Goal: Task Accomplishment & Management: Use online tool/utility

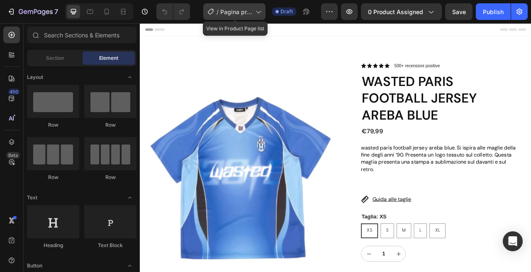
click at [255, 15] on div "/ Pagina prodotto street wear" at bounding box center [234, 11] width 62 height 17
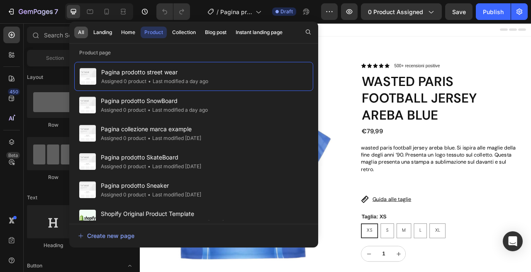
click at [80, 34] on div "All" at bounding box center [81, 32] width 6 height 7
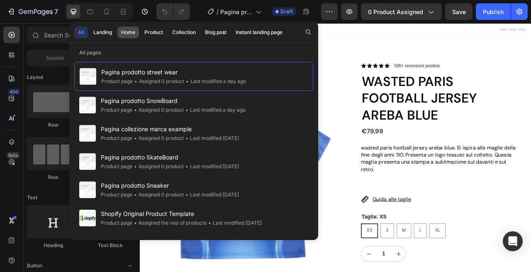
click at [127, 31] on div "Home" at bounding box center [128, 32] width 14 height 7
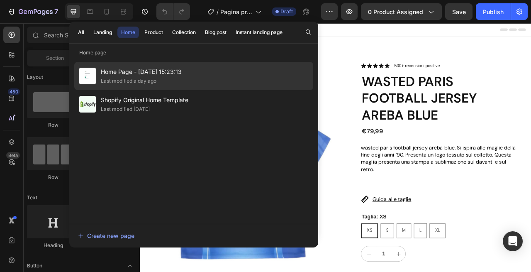
click at [126, 83] on div "Last modified a day ago" at bounding box center [129, 81] width 56 height 8
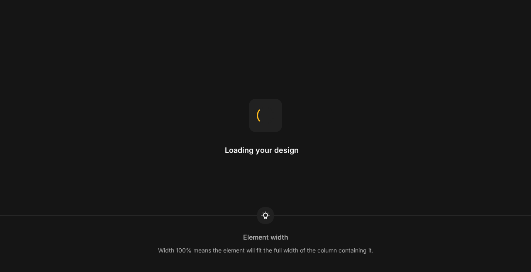
click at [302, 269] on div "Element width Width 100% means the element will fit the full width of the colum…" at bounding box center [265, 243] width 531 height 56
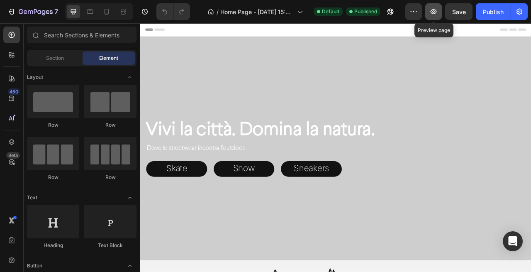
click at [434, 13] on icon "button" at bounding box center [433, 11] width 8 height 8
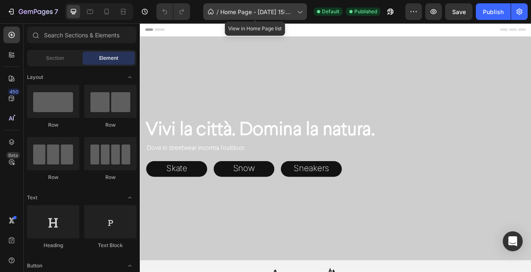
click at [247, 13] on span "Home Page - [DATE] 15:23:13" at bounding box center [256, 11] width 73 height 9
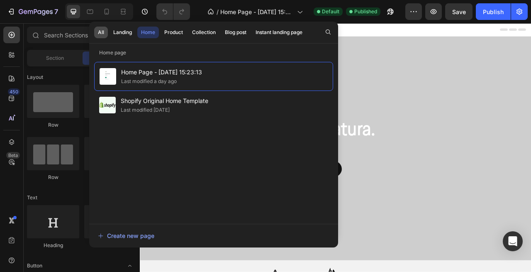
click at [110, 36] on button "All" at bounding box center [123, 33] width 26 height 12
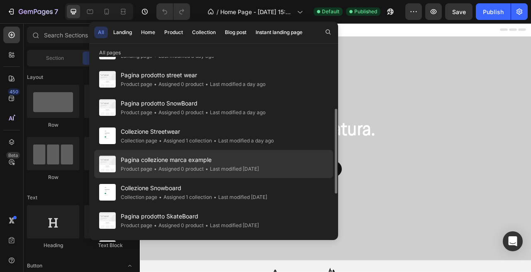
scroll to position [74, 0]
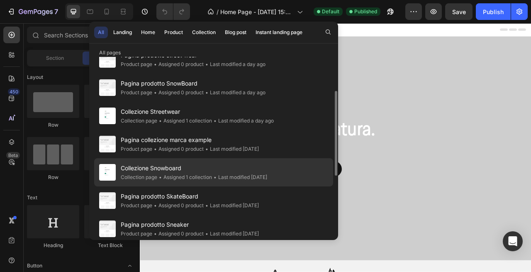
click at [162, 172] on span "Collezione Snowboard" at bounding box center [194, 168] width 146 height 10
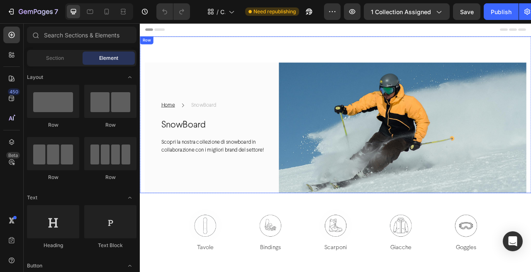
click at [231, 16] on div "/ Collezione Snowboard" at bounding box center [220, 11] width 35 height 17
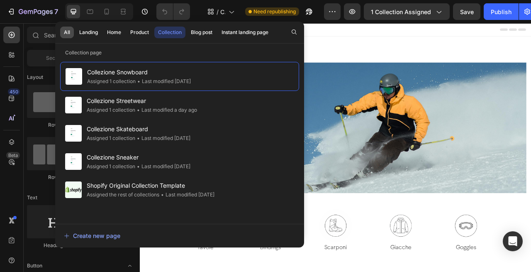
click at [67, 32] on div "All" at bounding box center [67, 32] width 6 height 7
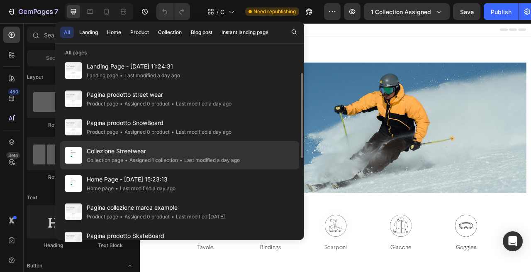
scroll to position [35, 0]
click at [122, 154] on span "Collezione Streetwear" at bounding box center [163, 151] width 153 height 10
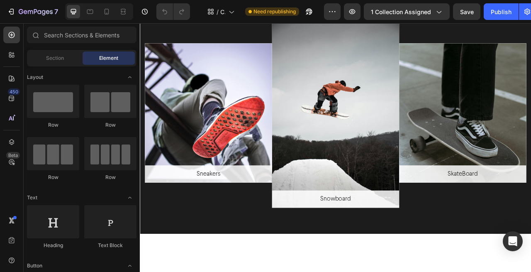
scroll to position [1470, 0]
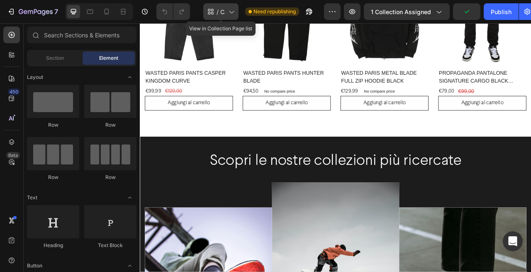
click at [225, 13] on div "/ Collezione Streetwear" at bounding box center [220, 11] width 35 height 17
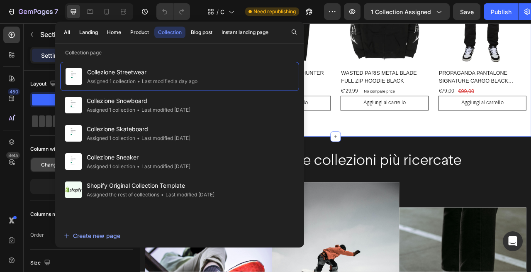
click at [438, 146] on div "Scopri le nostre ultime novità Heading Row Product Images & Gallery WASTED PARI…" at bounding box center [389, 29] width 498 height 278
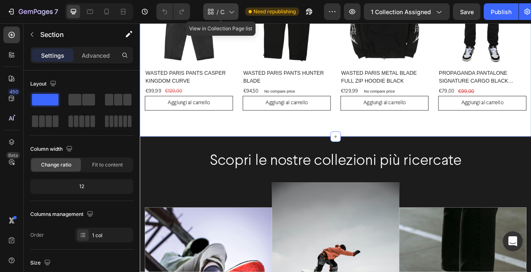
click at [234, 12] on icon at bounding box center [231, 11] width 8 height 8
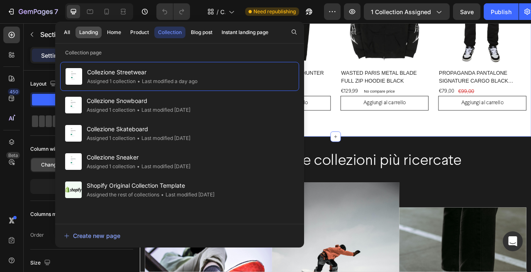
click at [93, 34] on div "Landing" at bounding box center [88, 32] width 19 height 7
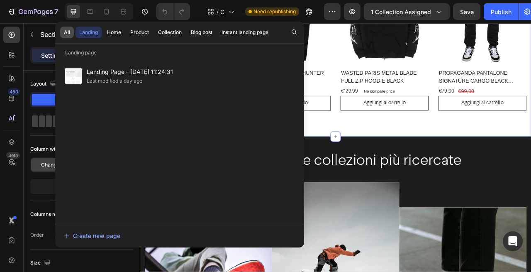
click at [69, 34] on div "All" at bounding box center [67, 32] width 6 height 7
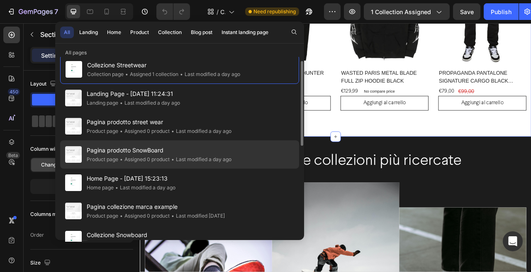
scroll to position [8, 0]
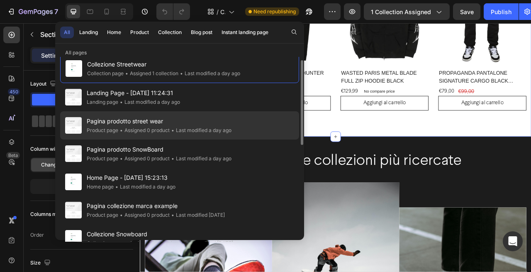
click at [162, 132] on div "• Assigned 0 product" at bounding box center [143, 130] width 51 height 8
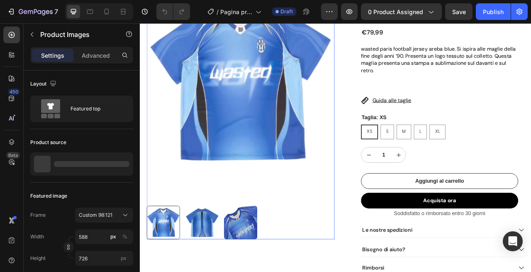
click at [324, 156] on img at bounding box center [267, 95] width 239 height 295
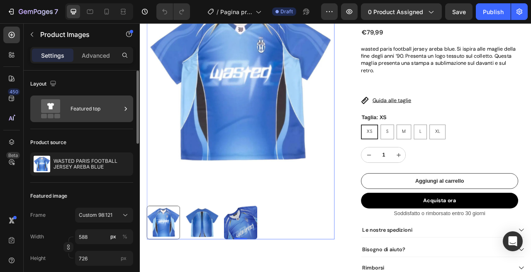
click at [98, 110] on div "Featured top" at bounding box center [96, 108] width 51 height 19
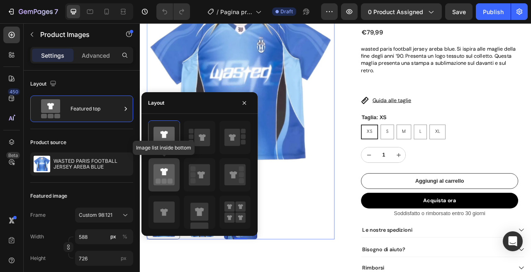
click at [168, 175] on icon at bounding box center [163, 174] width 21 height 21
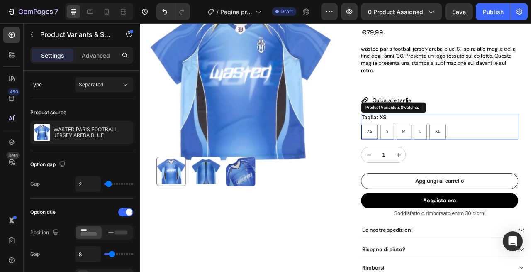
click at [436, 139] on legend "Taglia: XS" at bounding box center [437, 144] width 33 height 10
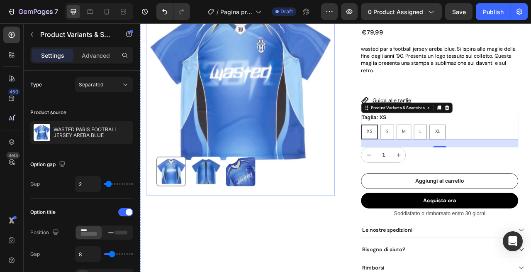
click at [341, 213] on div at bounding box center [268, 211] width 214 height 37
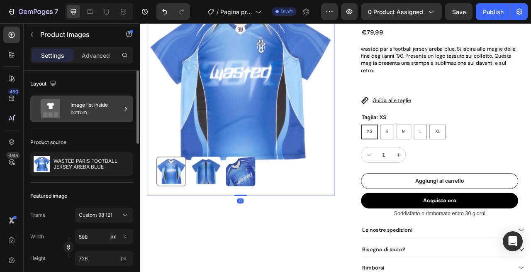
click at [92, 113] on div "Image list inside bottom" at bounding box center [96, 108] width 51 height 19
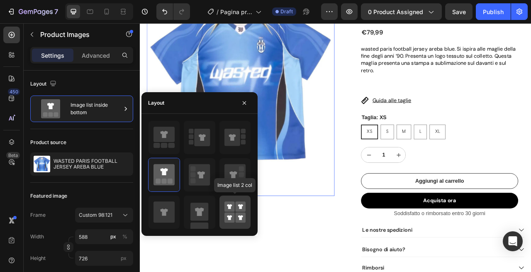
click at [239, 212] on icon at bounding box center [234, 211] width 21 height 23
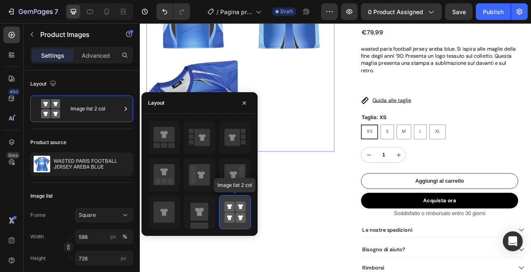
type input "50"
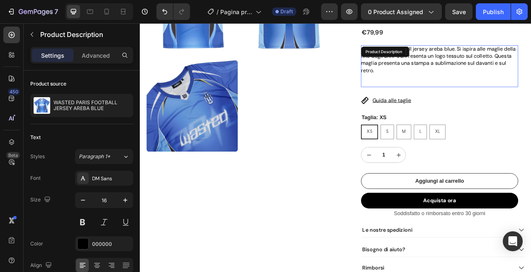
click at [440, 96] on p at bounding box center [521, 99] width 200 height 9
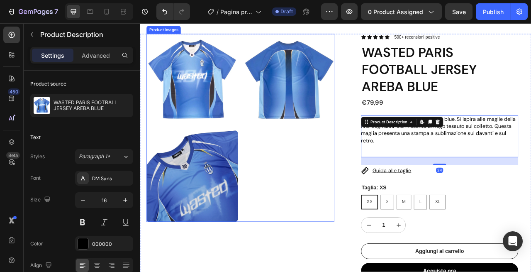
scroll to position [41, 0]
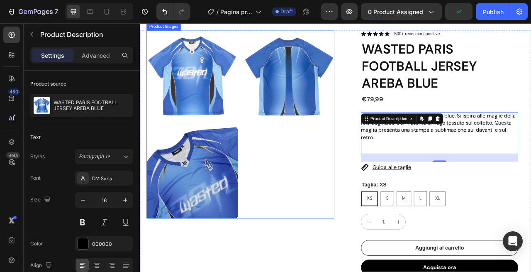
click at [316, 213] on div at bounding box center [267, 152] width 239 height 239
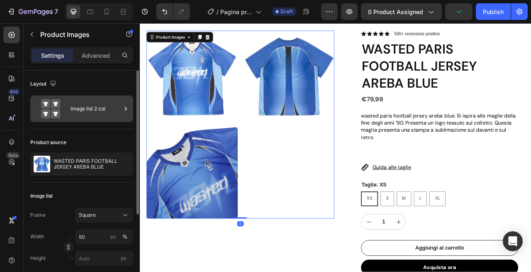
click at [97, 114] on div "Image list 2 col" at bounding box center [96, 108] width 51 height 19
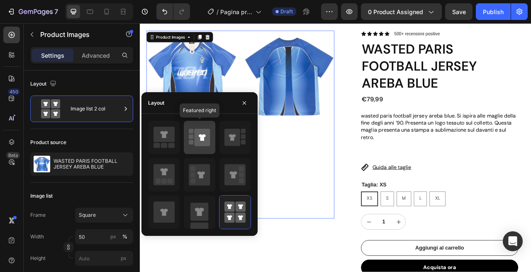
click at [203, 147] on icon at bounding box center [199, 137] width 21 height 23
type input "588"
type input "726"
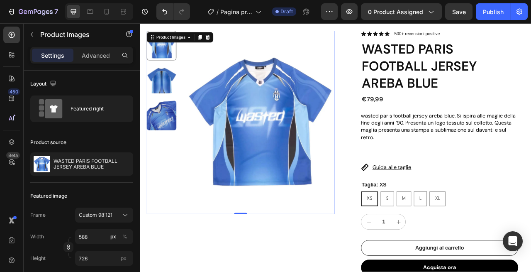
click at [348, 180] on img at bounding box center [292, 149] width 189 height 233
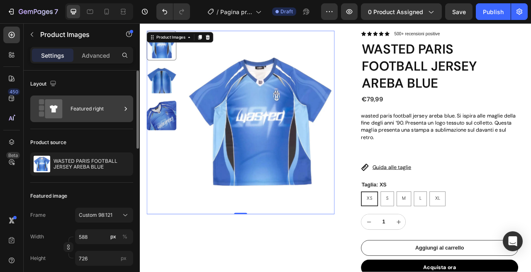
click at [102, 110] on div "Featured right" at bounding box center [96, 108] width 51 height 19
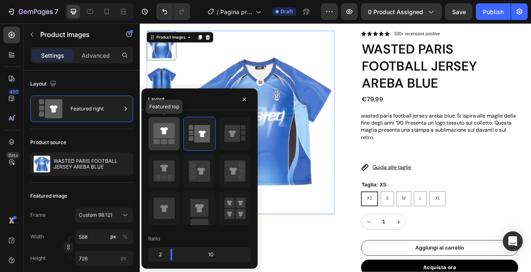
click at [160, 131] on icon at bounding box center [163, 130] width 21 height 15
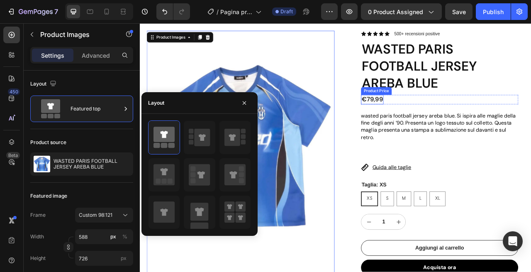
click at [459, 109] on div "Product Price" at bounding box center [440, 110] width 39 height 10
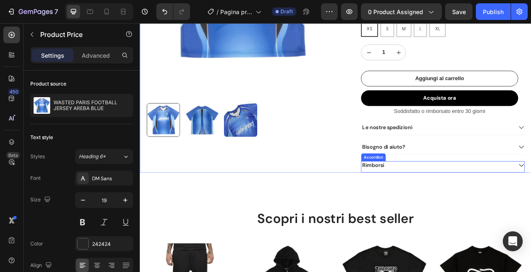
scroll to position [255, 0]
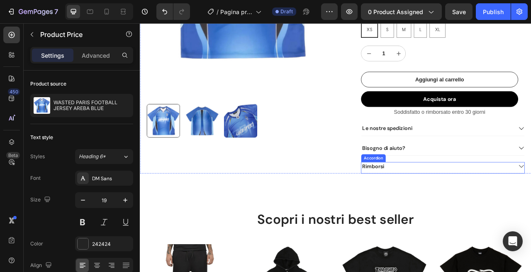
click at [448, 203] on p "Rimborsi" at bounding box center [437, 205] width 28 height 9
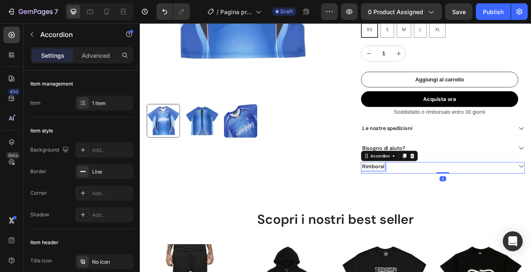
click at [450, 203] on p "Rimborsi" at bounding box center [437, 205] width 28 height 9
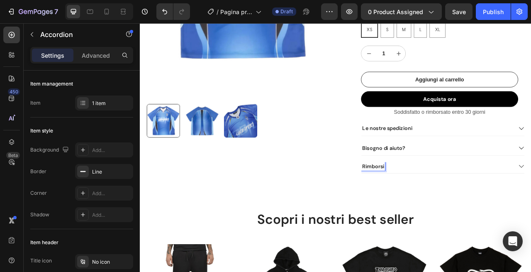
click at [451, 203] on div "Rimborsi" at bounding box center [436, 205] width 30 height 11
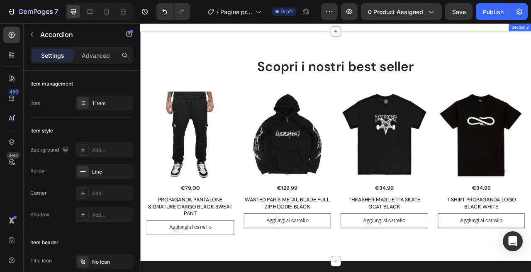
scroll to position [484, 0]
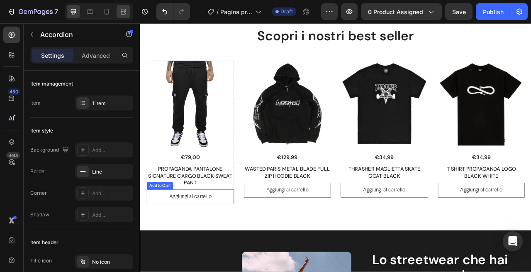
drag, startPoint x: 107, startPoint y: 213, endPoint x: 126, endPoint y: 13, distance: 201.2
click at [123, 12] on icon at bounding box center [122, 11] width 2 height 2
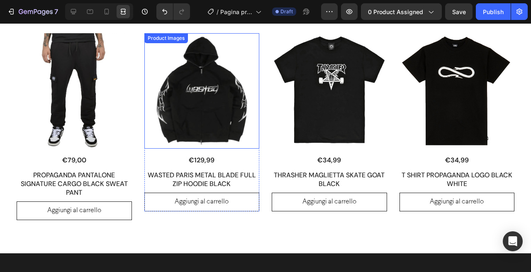
scroll to position [524, 0]
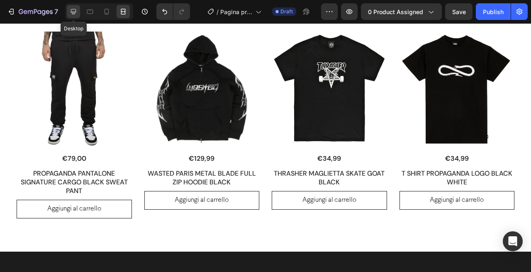
click at [72, 13] on icon at bounding box center [73, 11] width 5 height 5
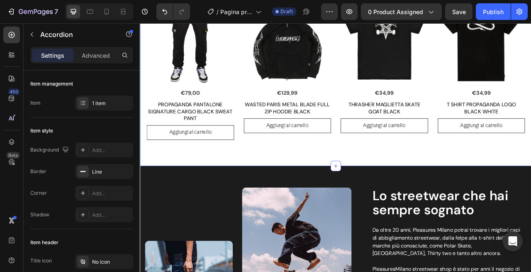
scroll to position [530, 0]
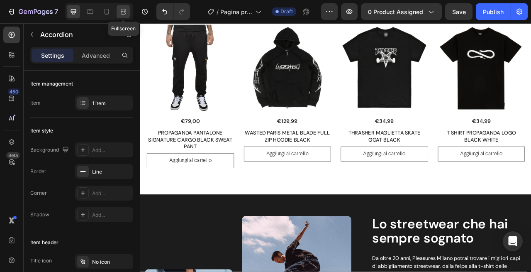
click at [124, 13] on icon at bounding box center [123, 11] width 8 height 8
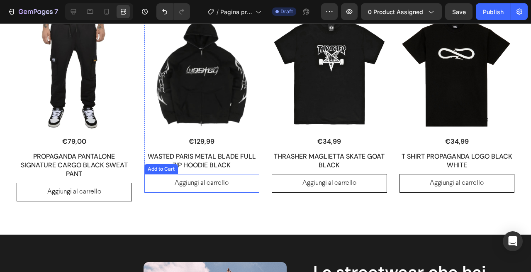
scroll to position [541, 0]
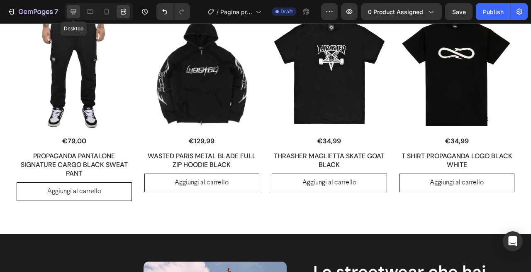
click at [74, 13] on icon at bounding box center [73, 11] width 5 height 5
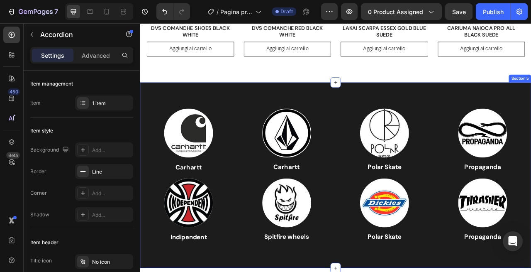
scroll to position [1241, 0]
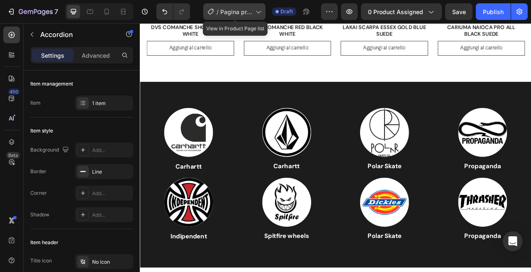
click at [234, 7] on div "/ Pagina prodotto street wear" at bounding box center [234, 11] width 62 height 17
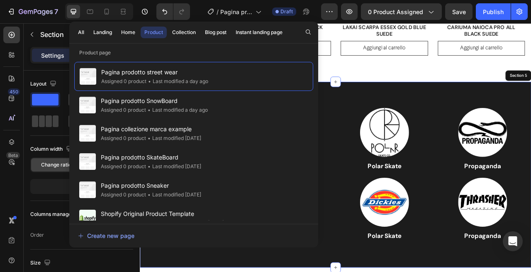
click at [527, 105] on div "Image Carhartt Heading Image Carhartt Heading Image Polar Skate Heading Image P…" at bounding box center [389, 216] width 498 height 236
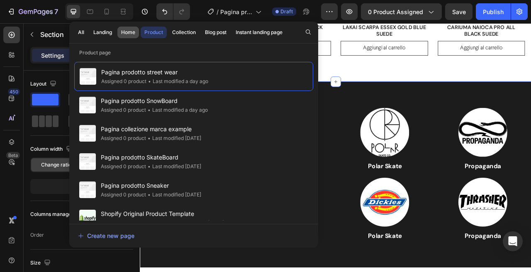
click at [125, 33] on div "Home" at bounding box center [128, 32] width 14 height 7
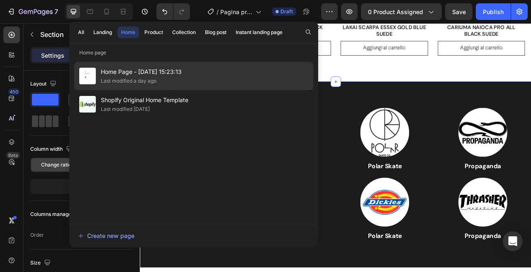
click at [125, 77] on div "Last modified a day ago" at bounding box center [129, 81] width 56 height 8
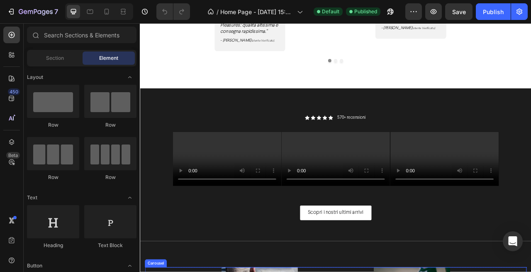
scroll to position [1809, 0]
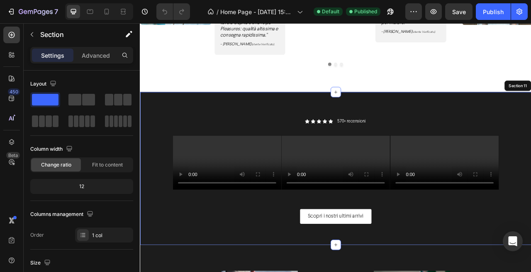
click at [173, 116] on div "Icon Icon Icon Icon Icon Icon List 570+ recensioni Text Block Row Row Video Vid…" at bounding box center [389, 208] width 498 height 194
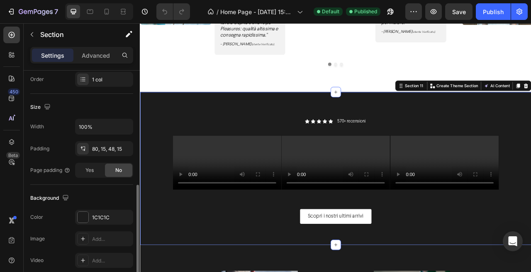
scroll to position [194, 0]
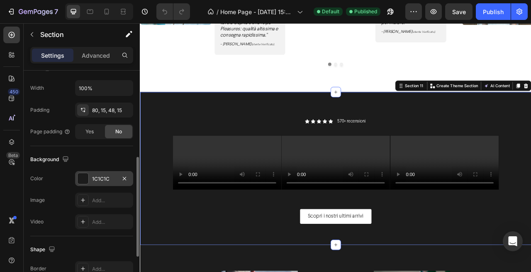
click at [82, 176] on div at bounding box center [83, 178] width 11 height 11
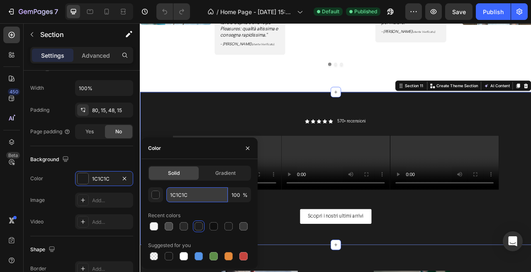
click at [183, 192] on input "1C1C1C" at bounding box center [196, 194] width 61 height 15
paste input "F2F2F2"
type input "F2F2F2"
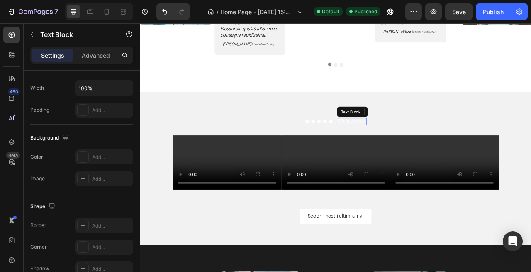
click at [413, 145] on p "570+ recensioni" at bounding box center [409, 148] width 36 height 7
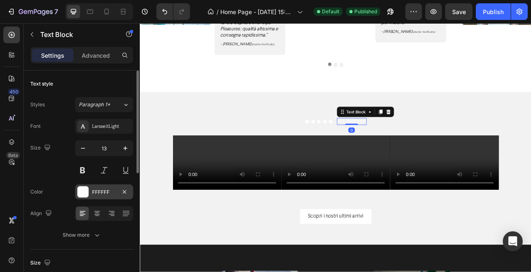
click at [80, 192] on div at bounding box center [83, 191] width 11 height 11
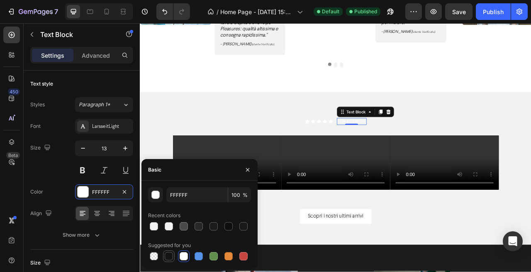
click at [168, 254] on div at bounding box center [169, 256] width 8 height 8
type input "151515"
click at [350, 146] on div "Icon" at bounding box center [353, 148] width 6 height 6
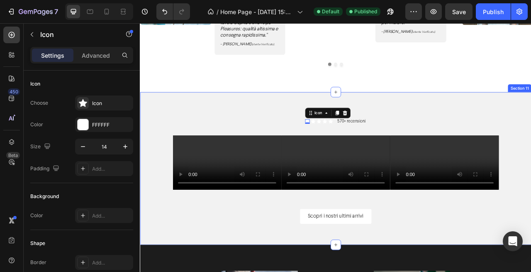
scroll to position [1813, 0]
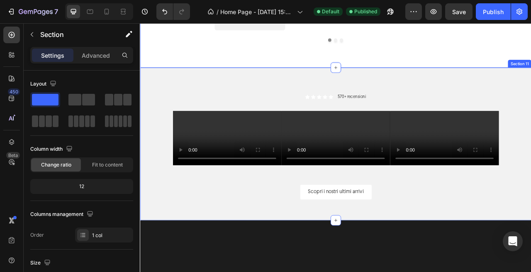
scroll to position [1869, 0]
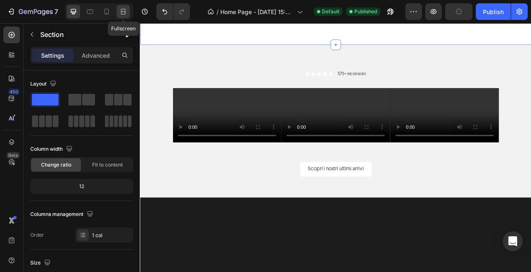
click at [119, 12] on icon at bounding box center [123, 11] width 8 height 8
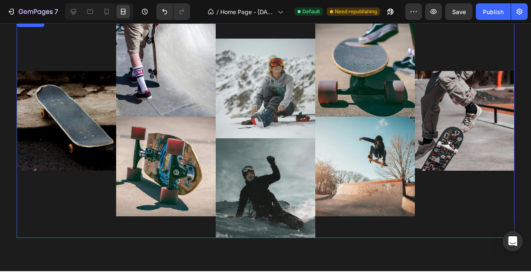
scroll to position [1964, 0]
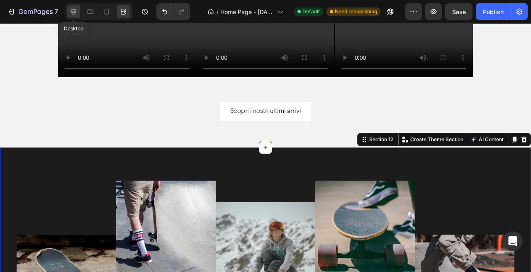
click at [72, 12] on icon at bounding box center [73, 11] width 5 height 5
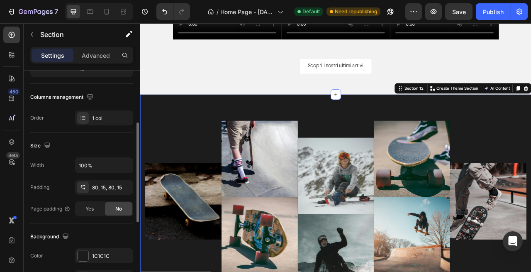
scroll to position [145, 0]
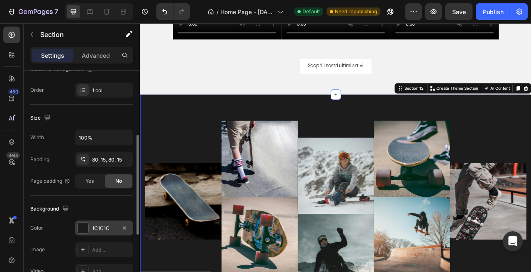
click at [81, 225] on div at bounding box center [83, 227] width 11 height 11
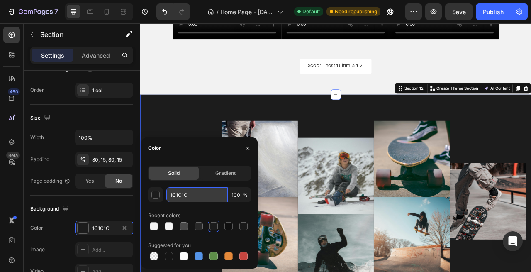
click at [188, 189] on input "1C1C1C" at bounding box center [196, 194] width 61 height 15
paste input "F2F2F2"
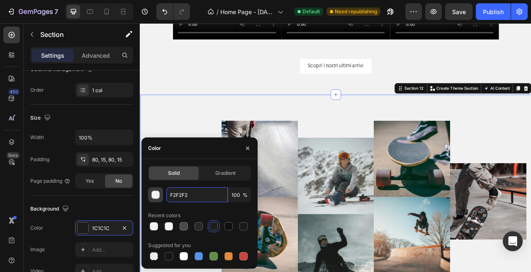
type input "F2F2F2"
click at [154, 194] on div "button" at bounding box center [156, 195] width 8 height 8
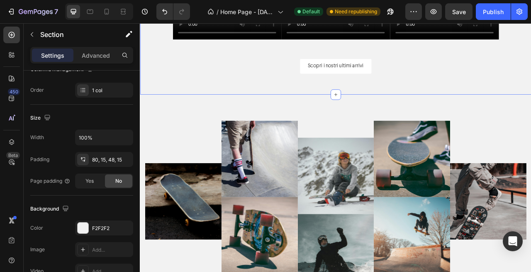
click at [531, 64] on div "Video Video Video Carousel" at bounding box center [388, 19] width 485 height 89
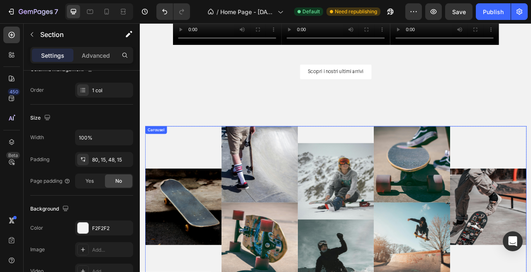
scroll to position [1956, 0]
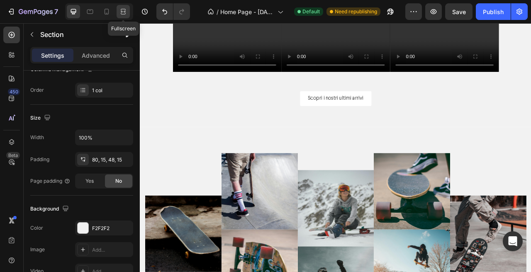
click at [124, 11] on icon at bounding box center [123, 11] width 8 height 8
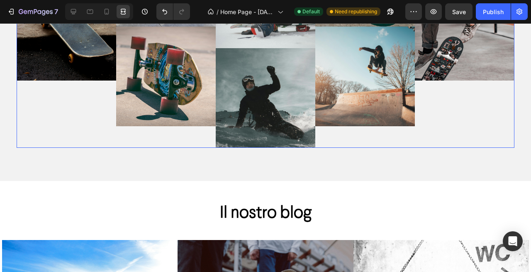
scroll to position [2415, 0]
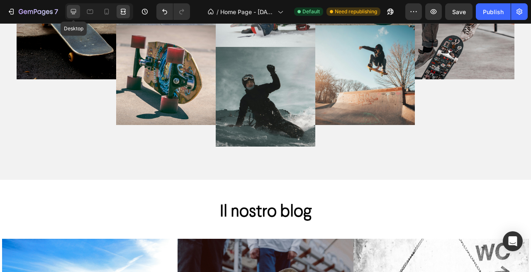
click at [73, 11] on icon at bounding box center [73, 11] width 8 height 8
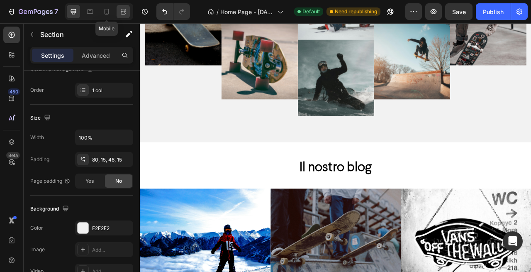
click at [126, 5] on div at bounding box center [123, 11] width 13 height 13
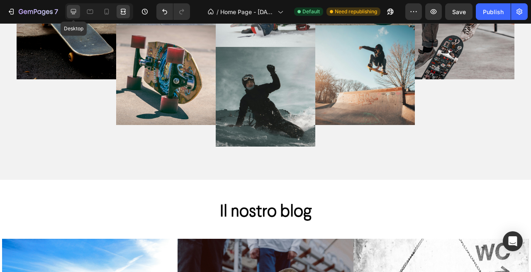
click at [78, 12] on icon at bounding box center [73, 11] width 8 height 8
